Goal: Task Accomplishment & Management: Complete application form

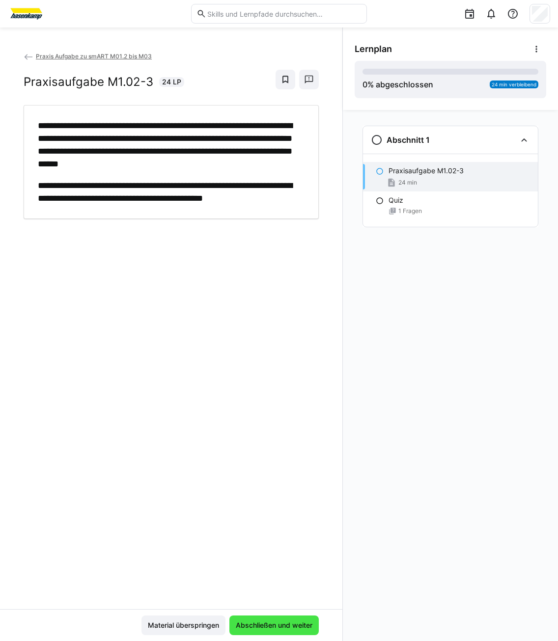
click at [294, 621] on span "Abschließen und weiter" at bounding box center [274, 626] width 80 height 10
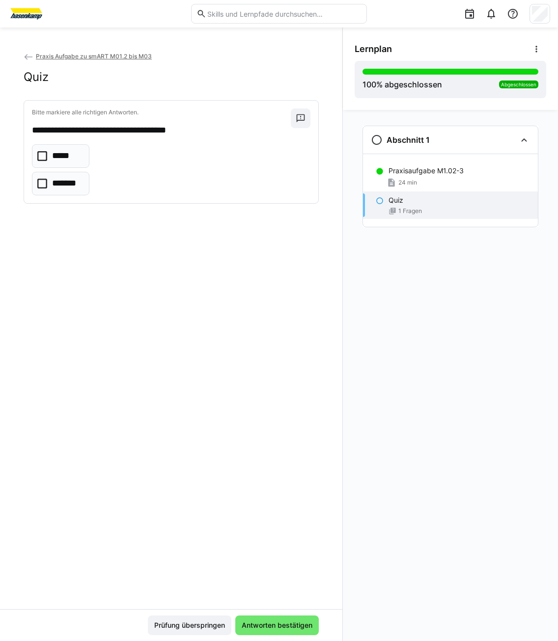
click at [54, 154] on p "*****" at bounding box center [62, 156] width 21 height 13
click at [300, 626] on span "Antworten bestätigen" at bounding box center [277, 626] width 74 height 10
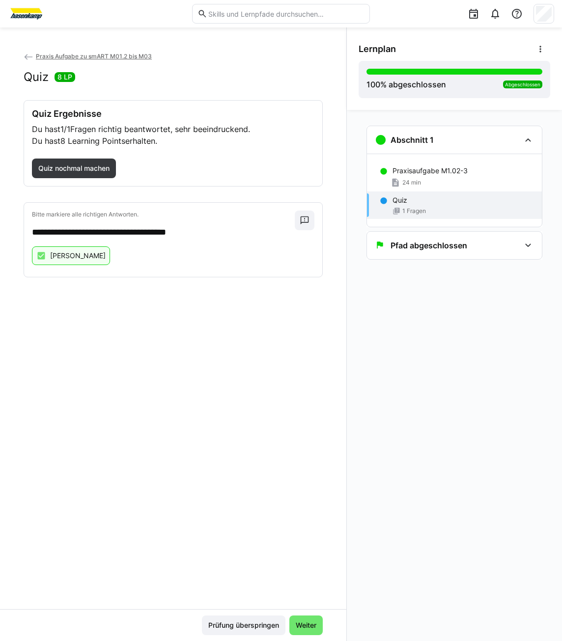
click at [35, 59] on link "Praxis Aufgabe zu smART M01.2 bis M03" at bounding box center [88, 56] width 128 height 7
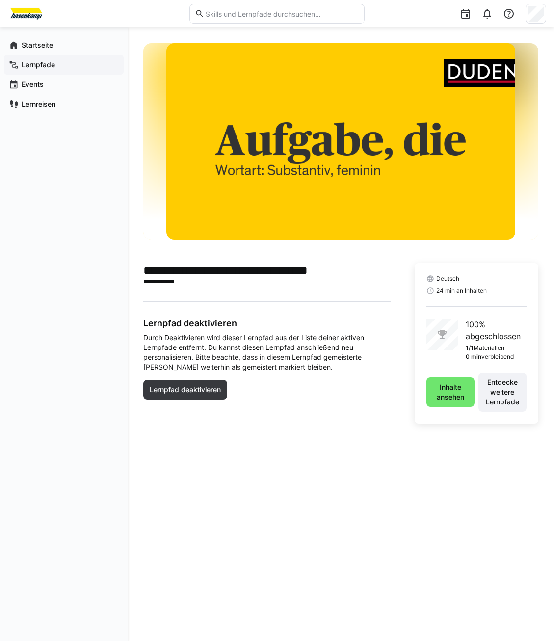
click at [0, 0] on app-navigation-label "Lernpfade" at bounding box center [0, 0] width 0 height 0
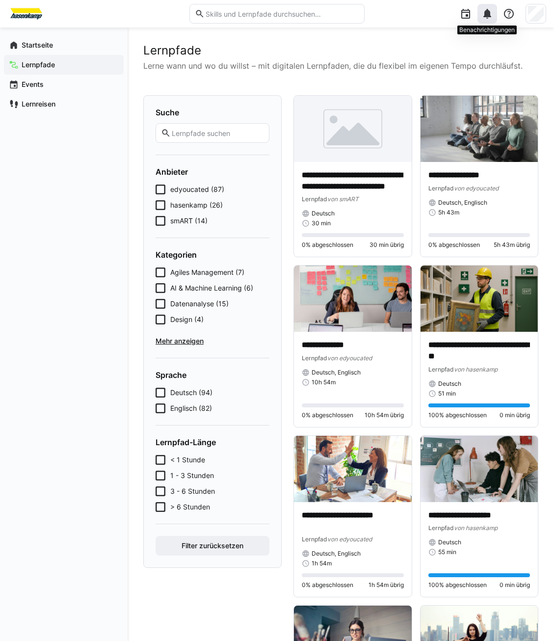
click at [486, 10] on eds-icon at bounding box center [488, 14] width 12 height 12
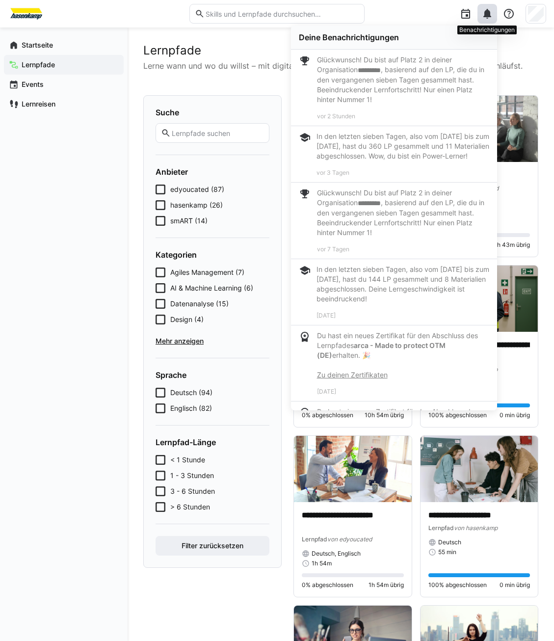
click at [486, 10] on eds-icon at bounding box center [488, 14] width 12 height 12
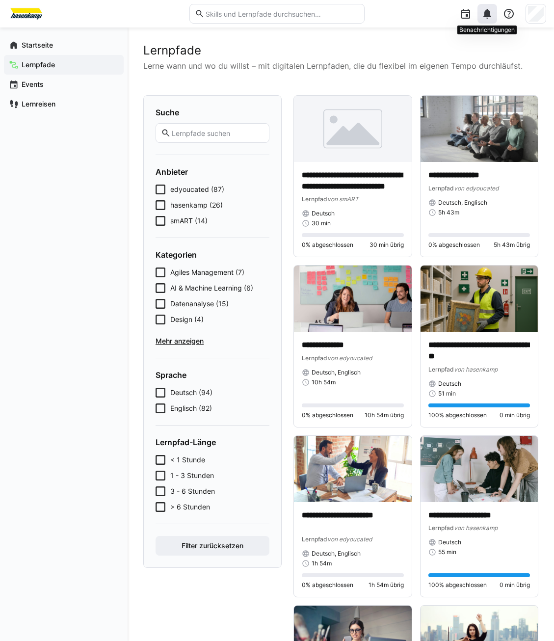
click at [490, 14] on eds-icon at bounding box center [488, 14] width 12 height 12
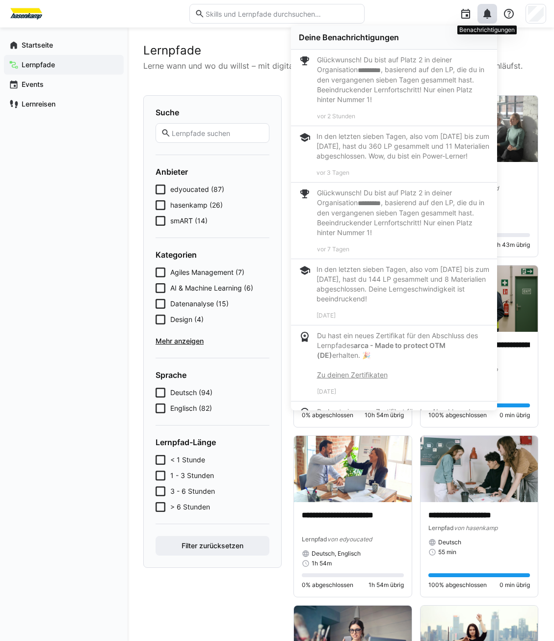
click at [489, 14] on eds-icon at bounding box center [488, 14] width 12 height 12
